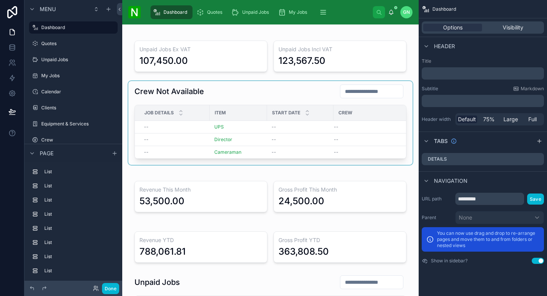
click at [258, 94] on div at bounding box center [270, 123] width 284 height 84
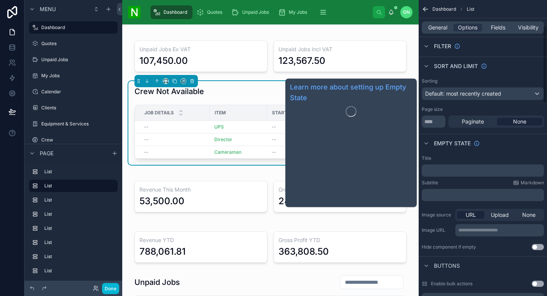
scroll to position [98, 0]
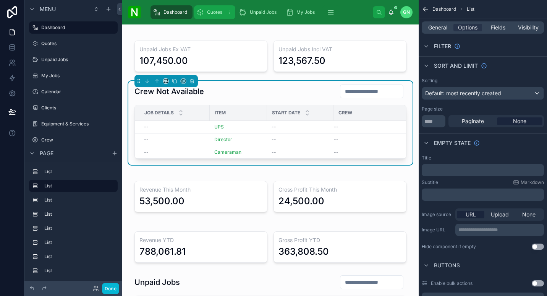
click at [214, 13] on span "Quotes" at bounding box center [214, 12] width 15 height 6
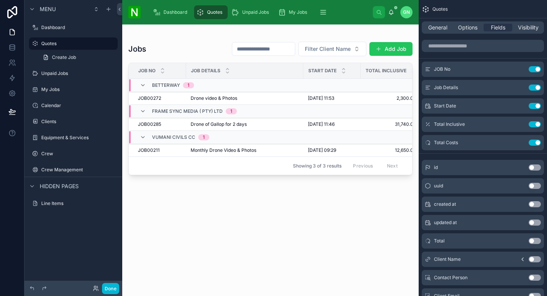
click at [267, 92] on div at bounding box center [270, 155] width 297 height 262
click at [266, 97] on div "Drone video & Photos Drone video & Photos" at bounding box center [245, 98] width 108 height 6
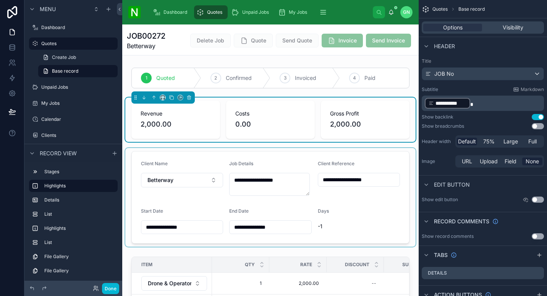
scroll to position [137, 0]
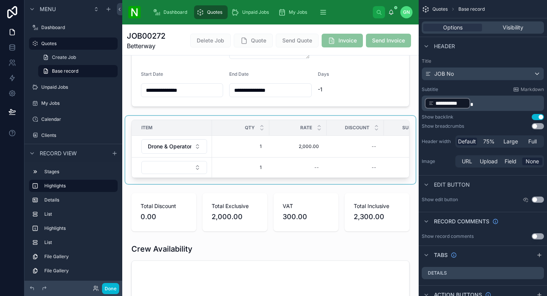
click at [290, 158] on div at bounding box center [270, 150] width 290 height 68
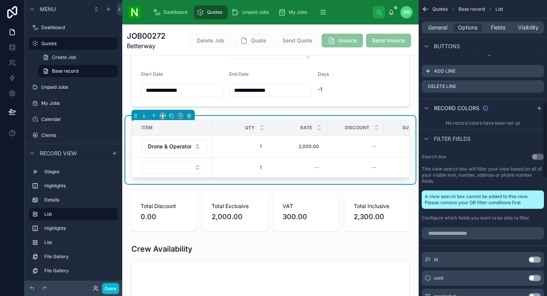
scroll to position [389, 0]
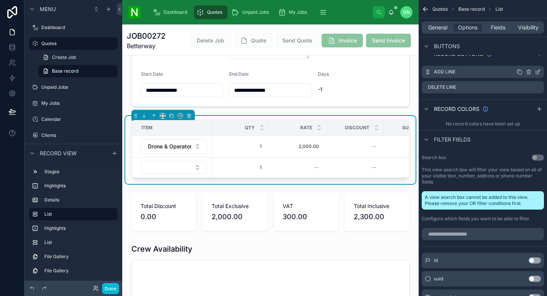
click at [537, 72] on icon "scrollable content" at bounding box center [538, 71] width 3 height 3
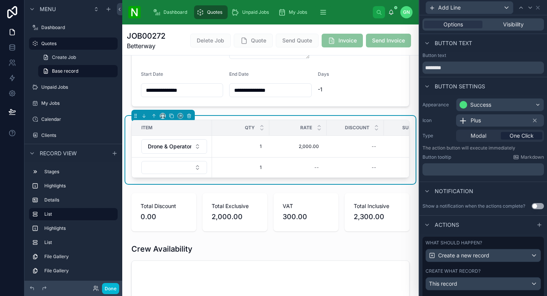
scroll to position [60, 0]
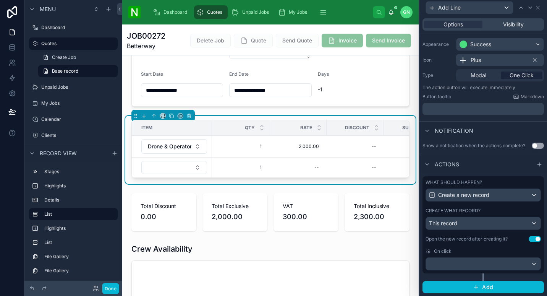
click at [529, 236] on button "Use setting" at bounding box center [535, 239] width 12 height 6
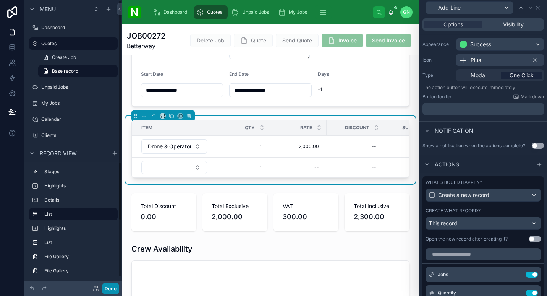
click at [111, 293] on button "Done" at bounding box center [110, 288] width 17 height 11
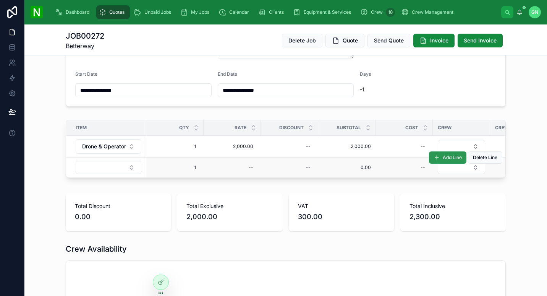
click at [443, 156] on span "Add Line" at bounding box center [452, 157] width 19 height 6
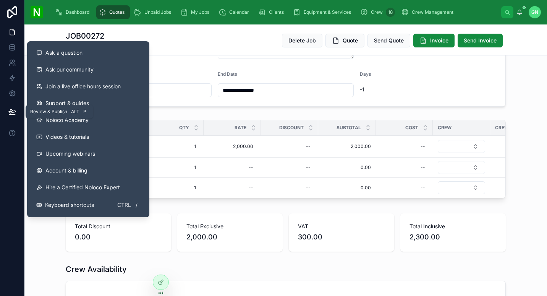
click at [7, 112] on button at bounding box center [12, 111] width 17 height 21
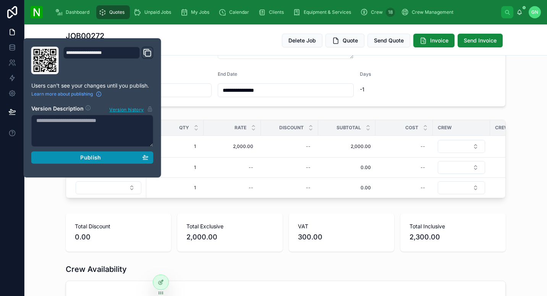
click at [93, 159] on span "Publish" at bounding box center [90, 157] width 21 height 7
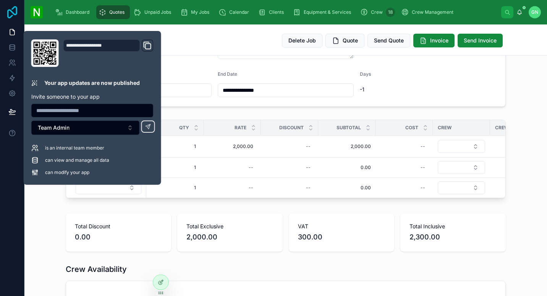
click at [11, 18] on icon at bounding box center [12, 12] width 15 height 12
